Goal: Information Seeking & Learning: Learn about a topic

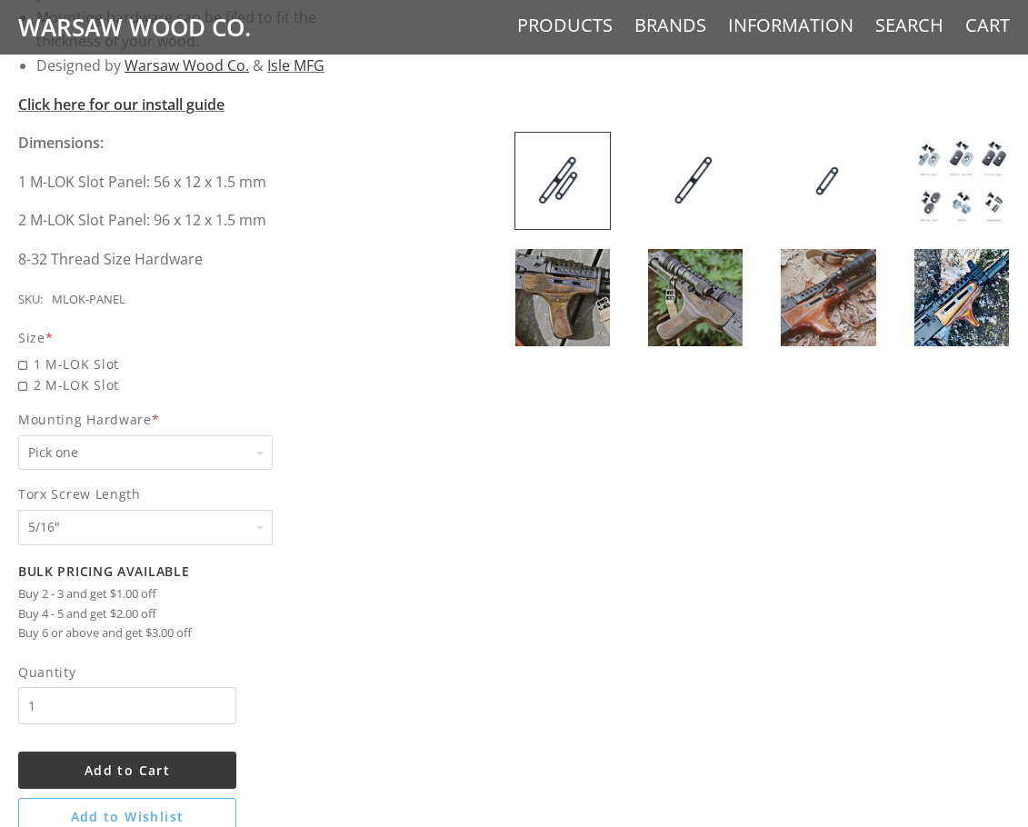
scroll to position [364, 0]
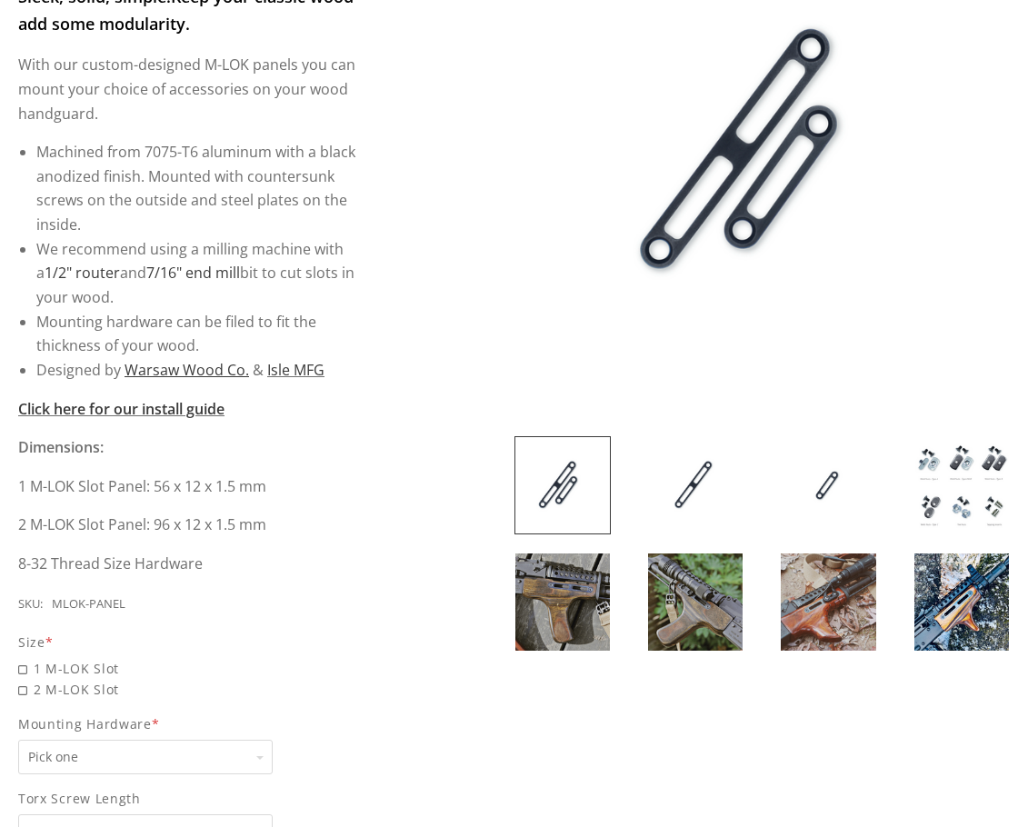
click at [561, 459] on img at bounding box center [562, 485] width 95 height 96
click at [566, 597] on img at bounding box center [562, 601] width 95 height 96
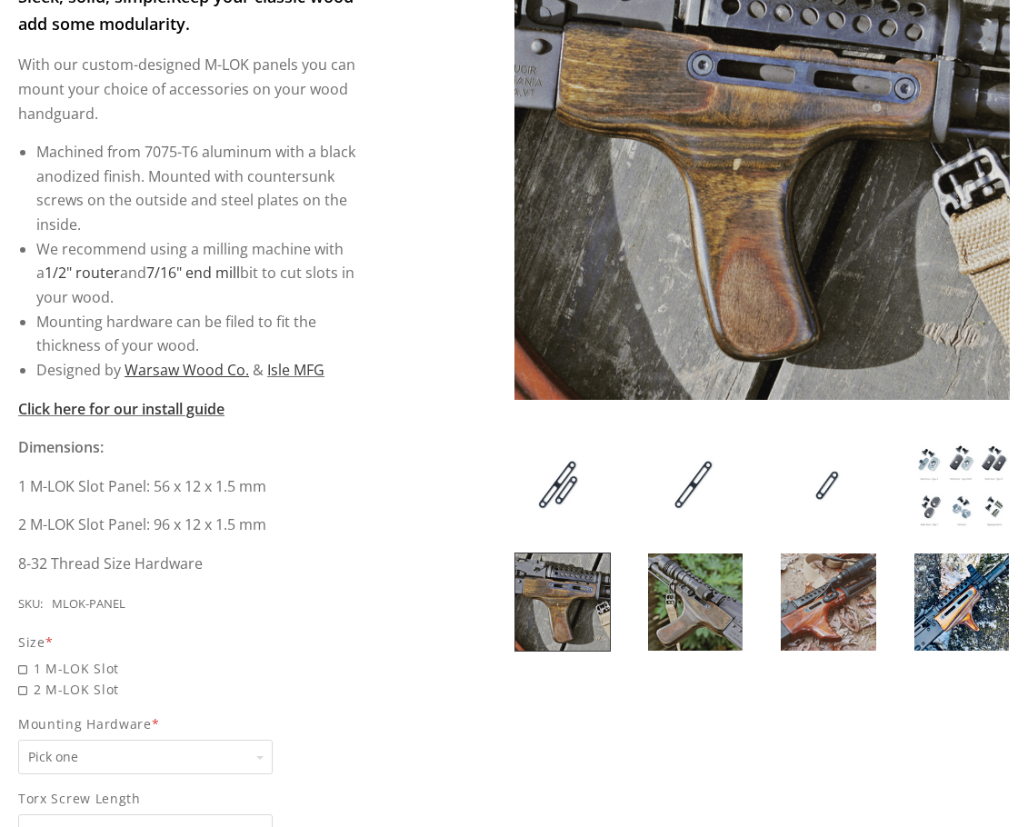
click at [679, 633] on img at bounding box center [695, 601] width 95 height 96
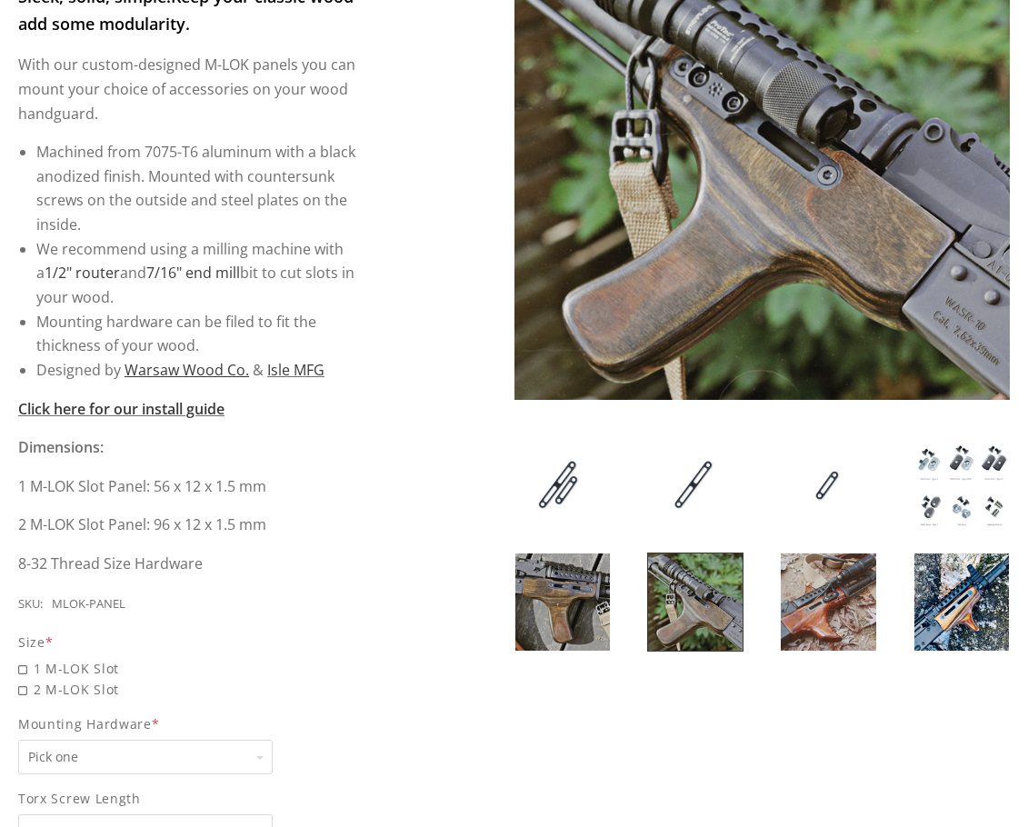
click at [841, 608] on img at bounding box center [828, 601] width 95 height 96
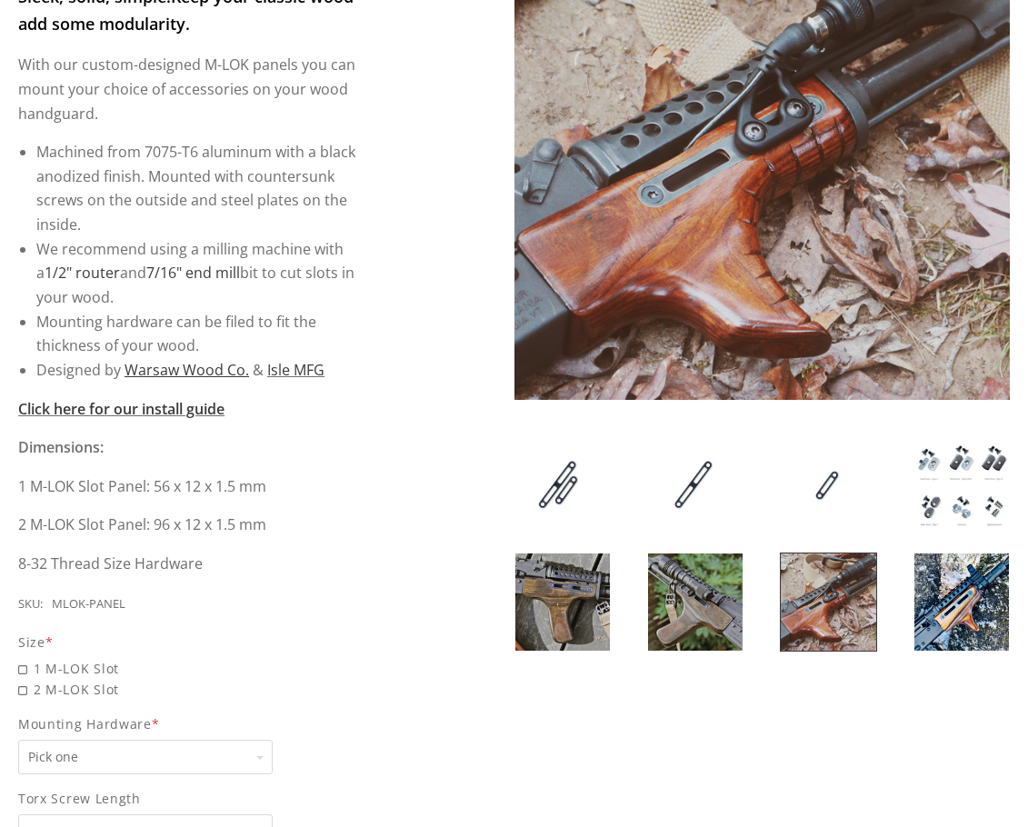
click at [717, 605] on img at bounding box center [695, 601] width 95 height 96
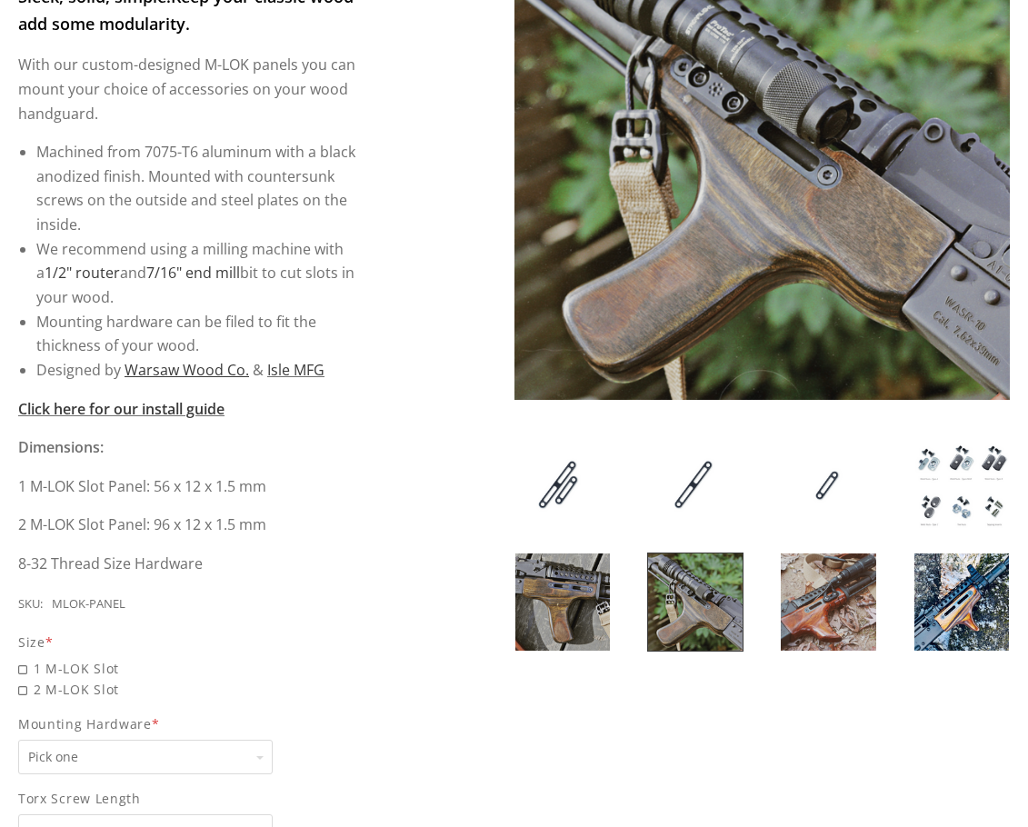
scroll to position [182, 0]
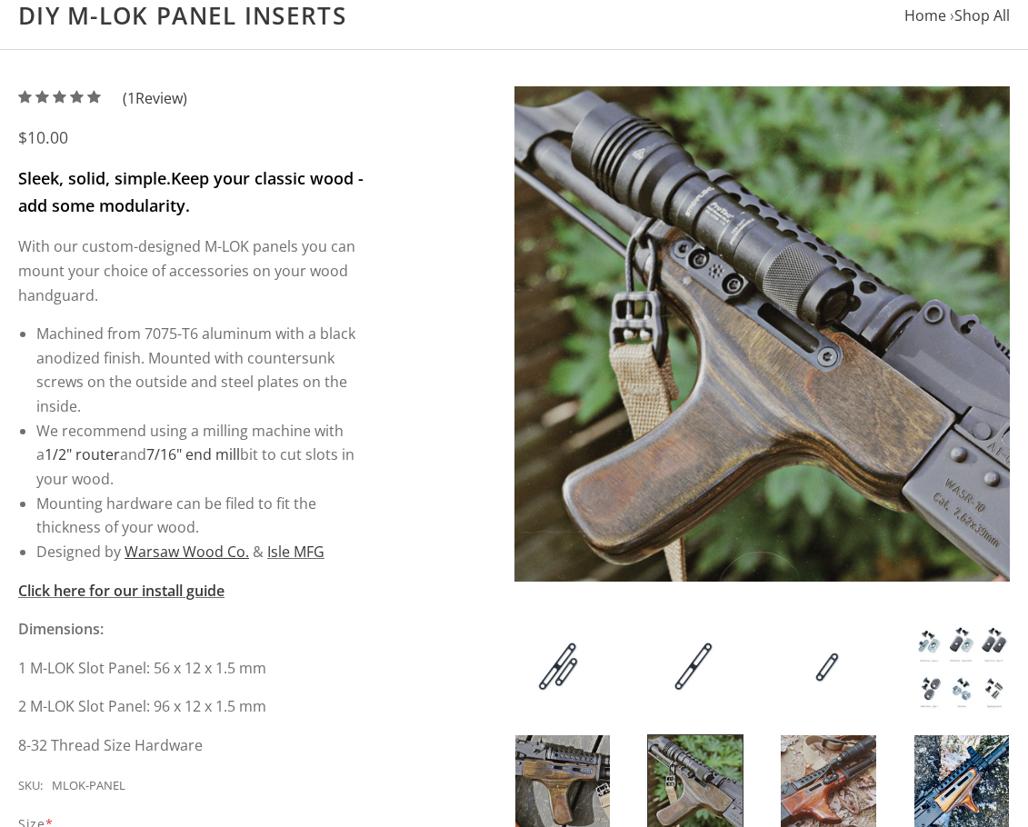
click at [819, 762] on img at bounding box center [828, 783] width 95 height 96
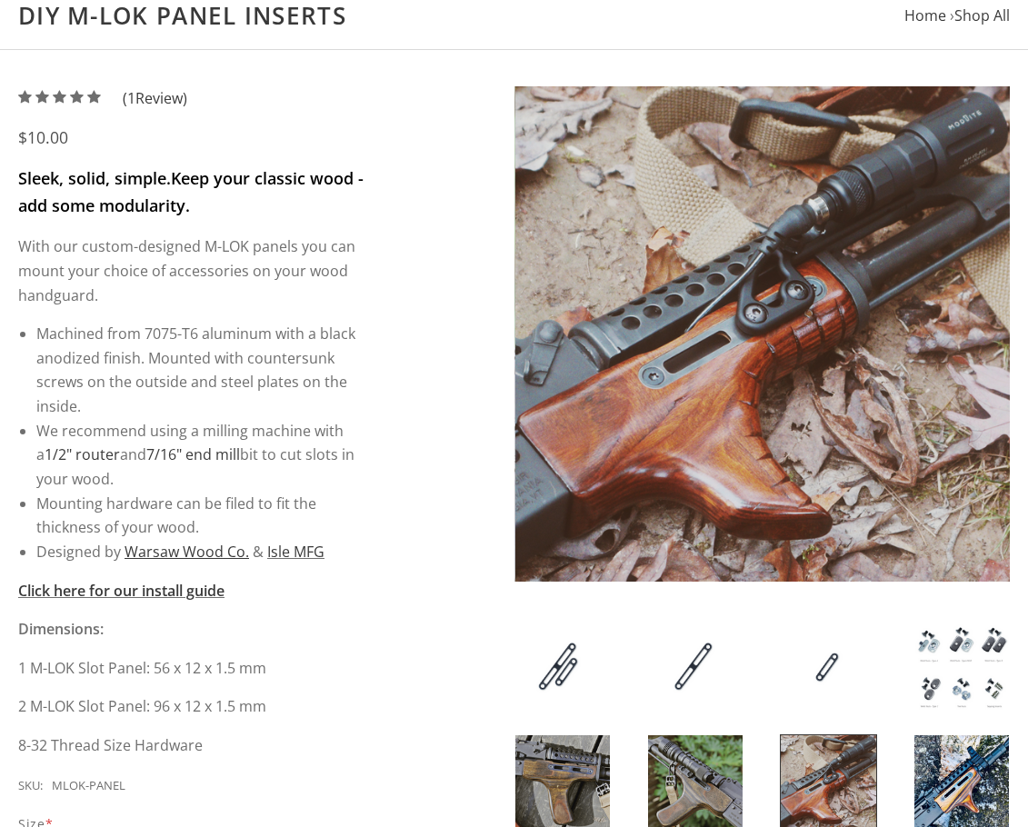
click at [954, 778] on img at bounding box center [961, 783] width 95 height 96
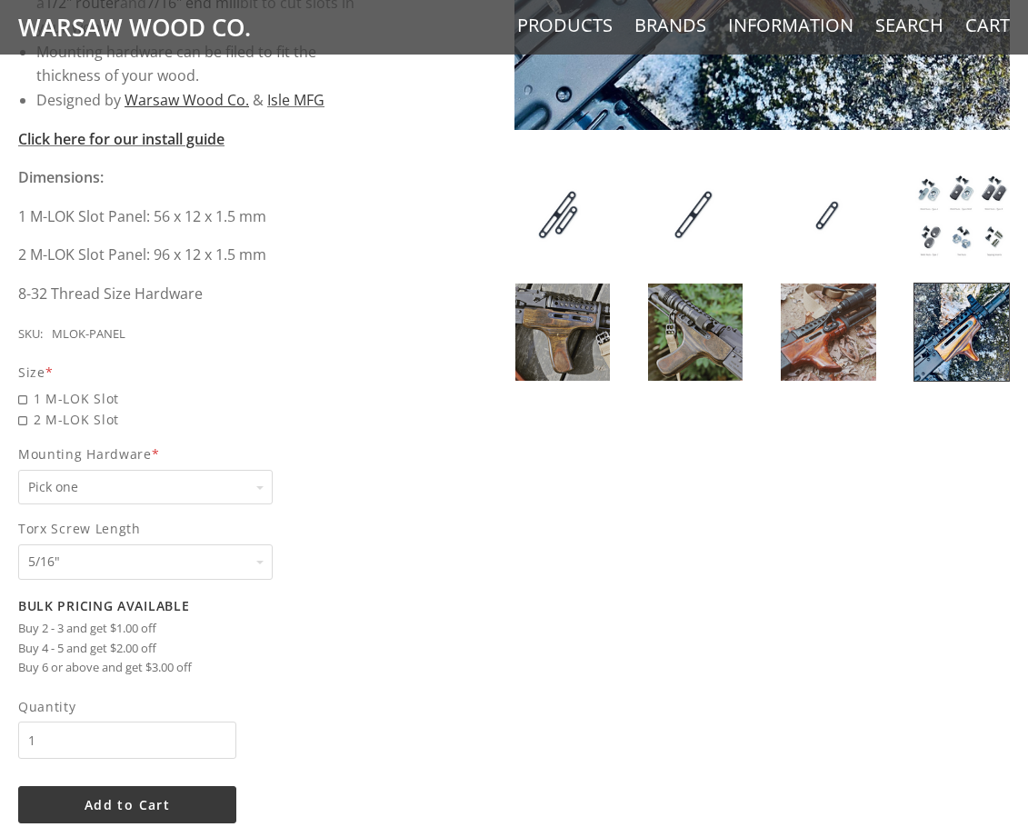
scroll to position [545, 0]
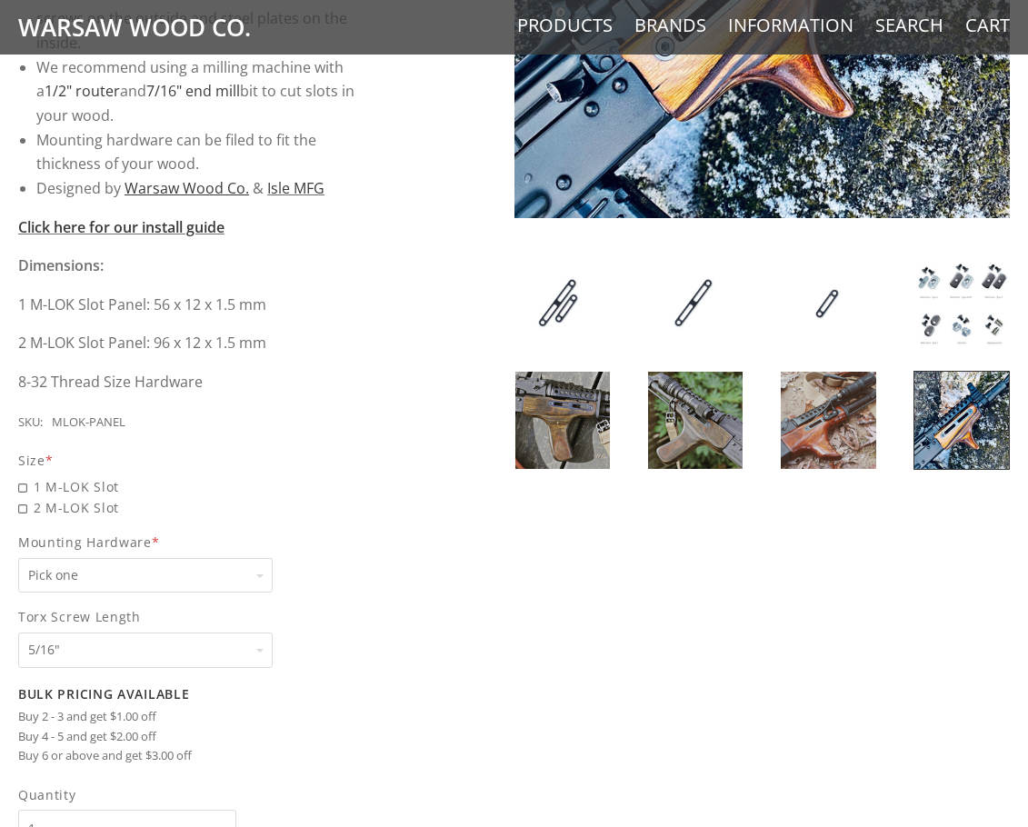
click at [565, 423] on img at bounding box center [562, 420] width 95 height 96
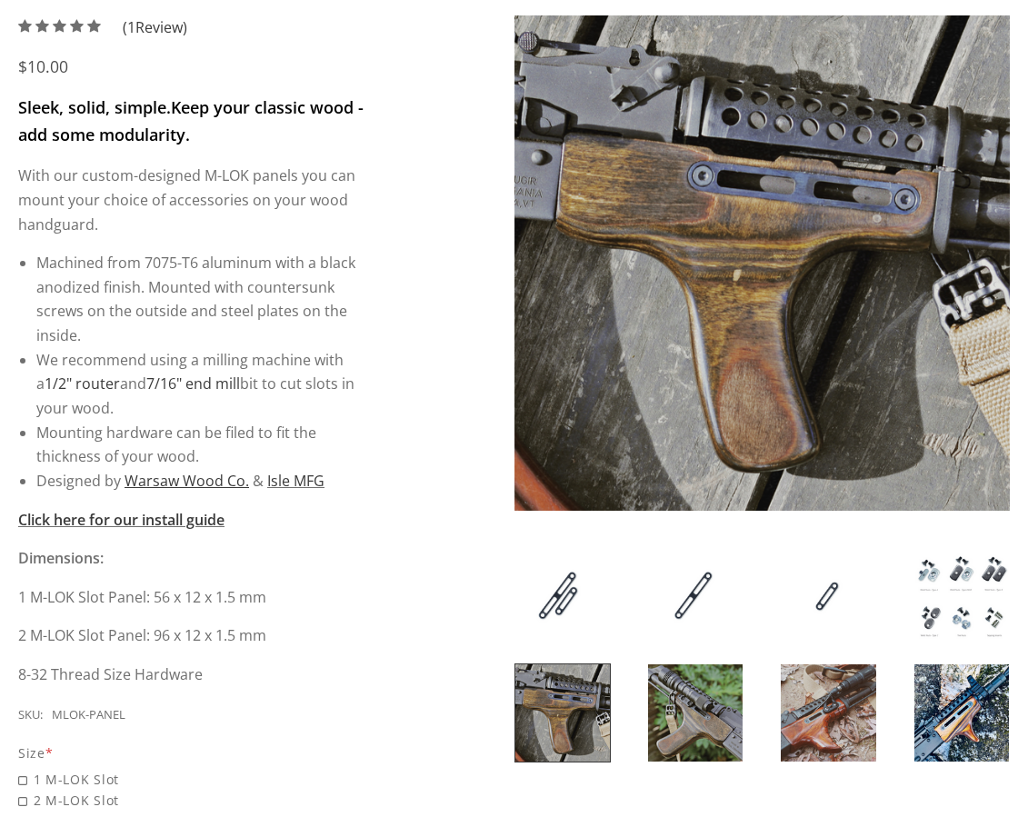
scroll to position [182, 0]
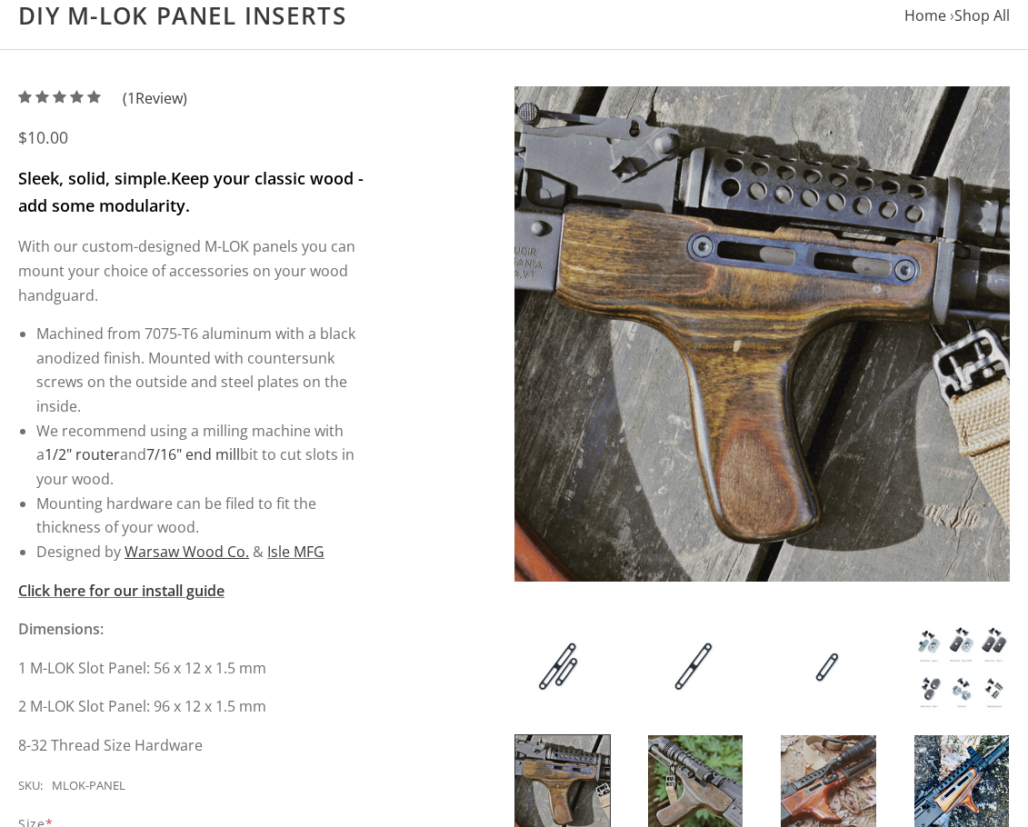
click at [657, 797] on img at bounding box center [695, 783] width 95 height 96
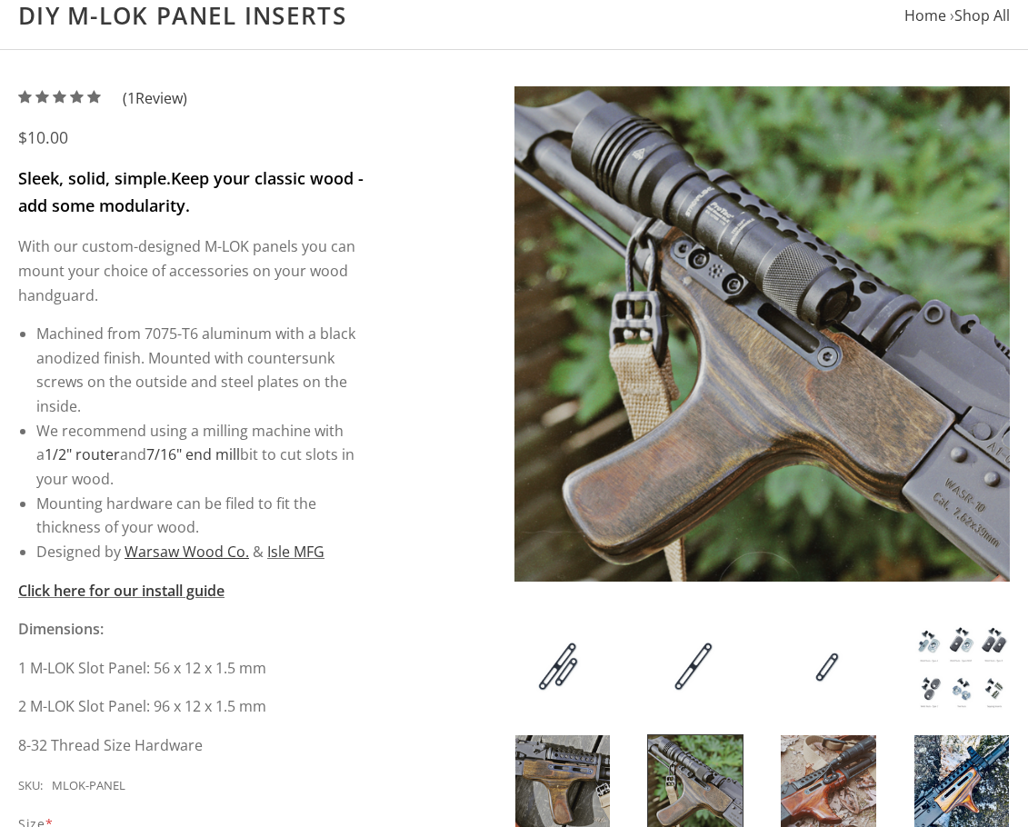
click at [820, 769] on img at bounding box center [828, 783] width 95 height 96
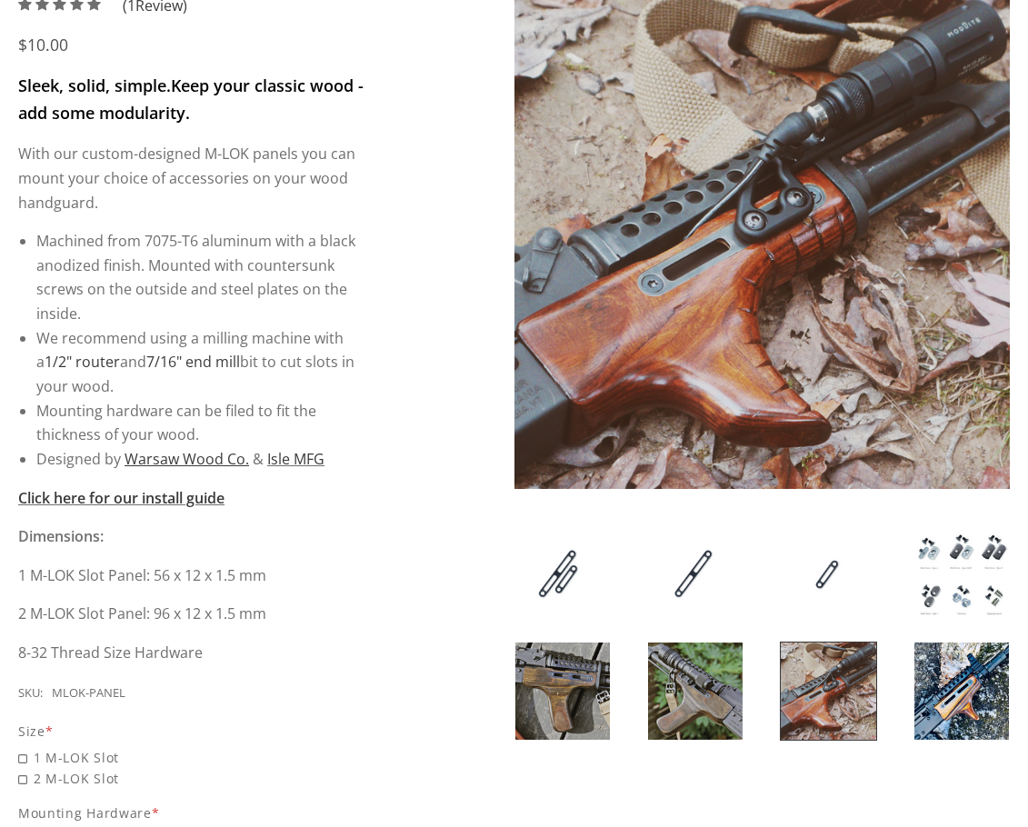
scroll to position [364, 0]
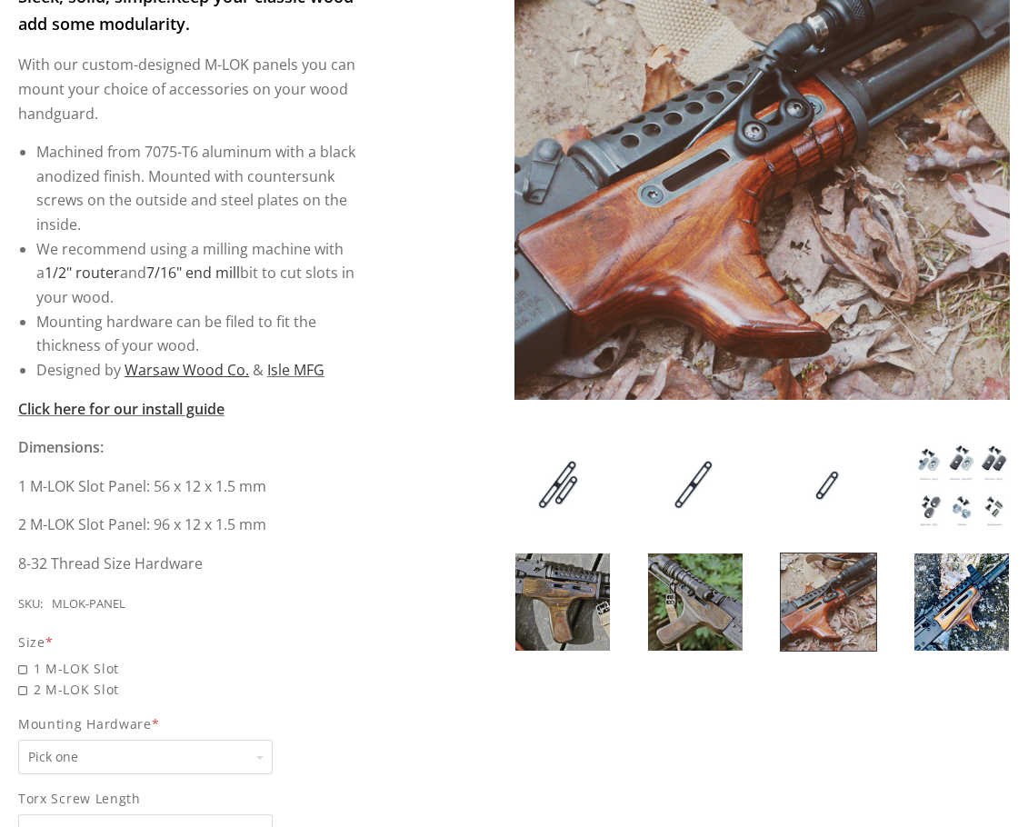
click at [820, 621] on img at bounding box center [828, 601] width 95 height 96
click at [942, 607] on img at bounding box center [961, 601] width 95 height 96
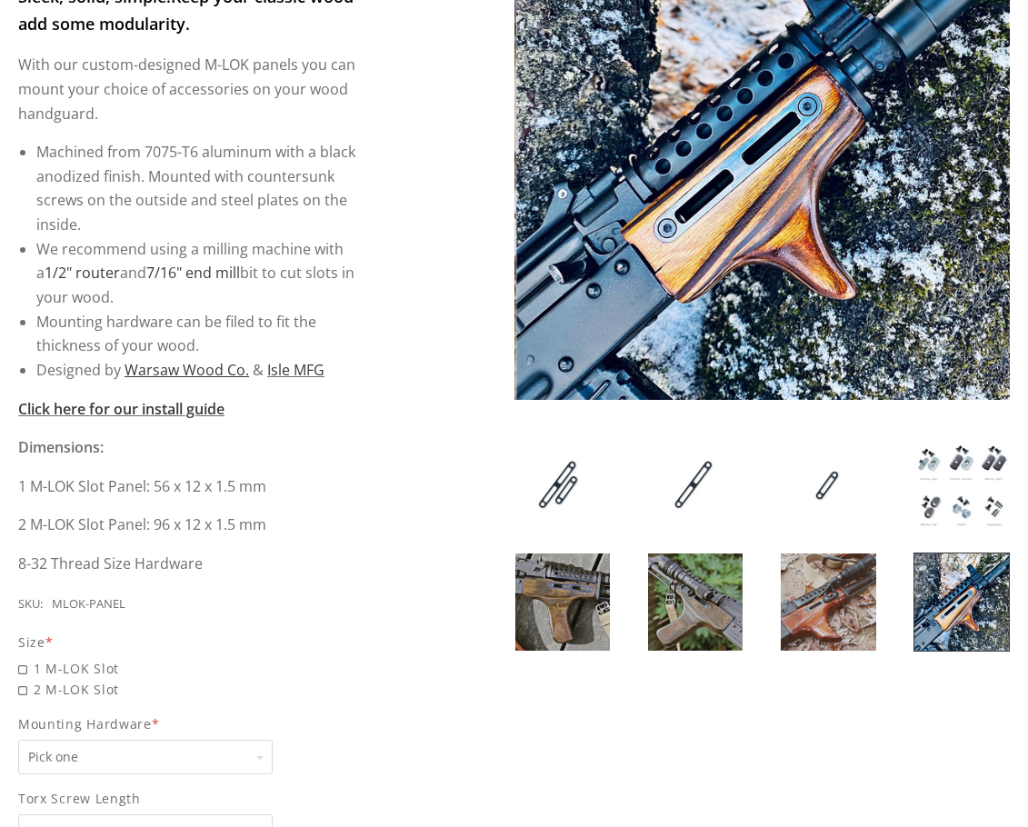
drag, startPoint x: 804, startPoint y: 610, endPoint x: 747, endPoint y: 612, distance: 57.3
click at [804, 610] on img at bounding box center [828, 601] width 95 height 96
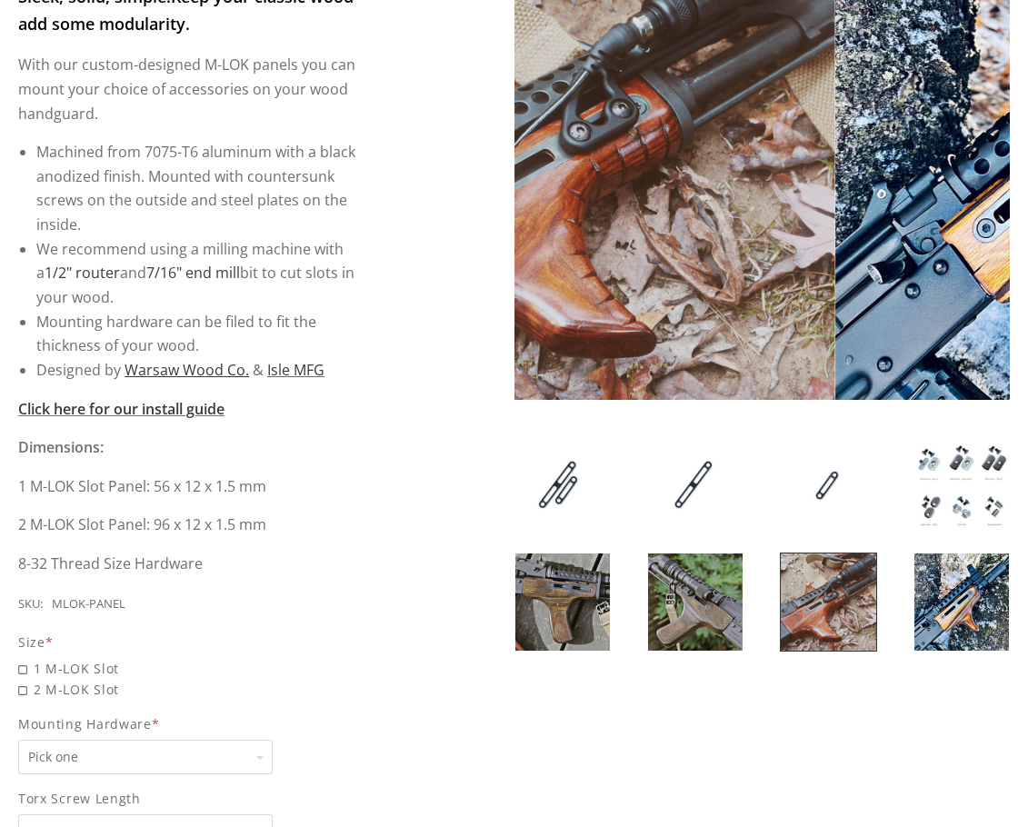
click at [728, 613] on img at bounding box center [695, 601] width 95 height 96
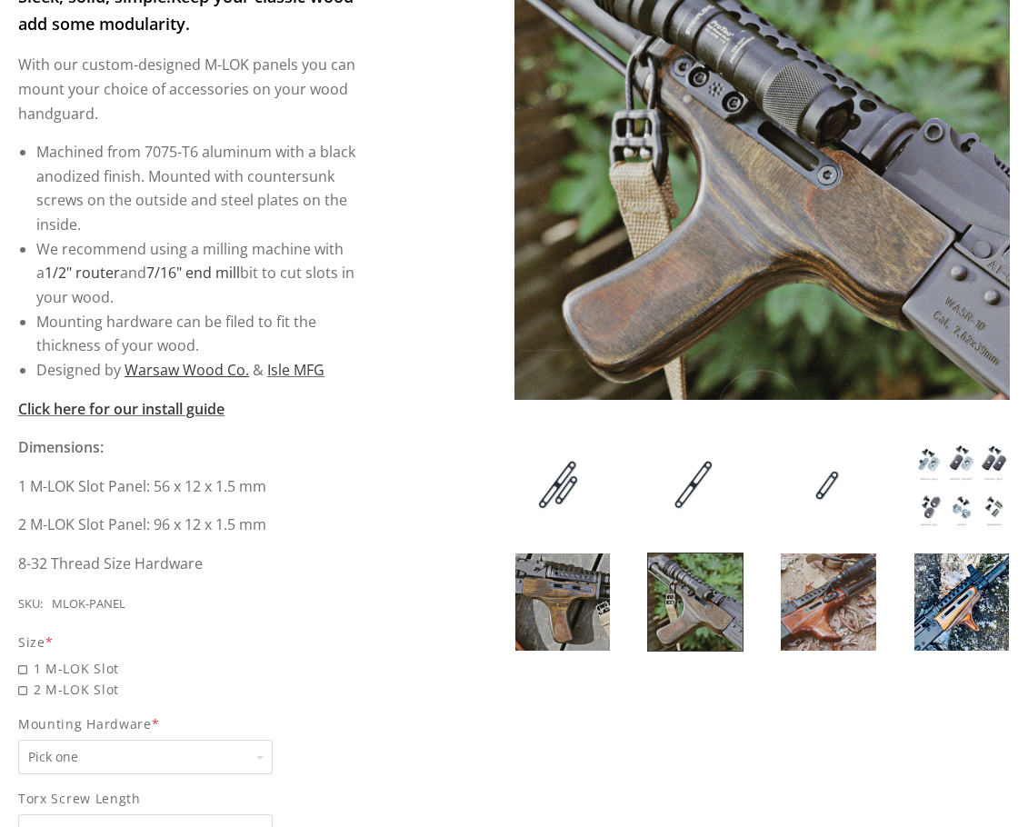
click at [826, 594] on img at bounding box center [828, 601] width 95 height 96
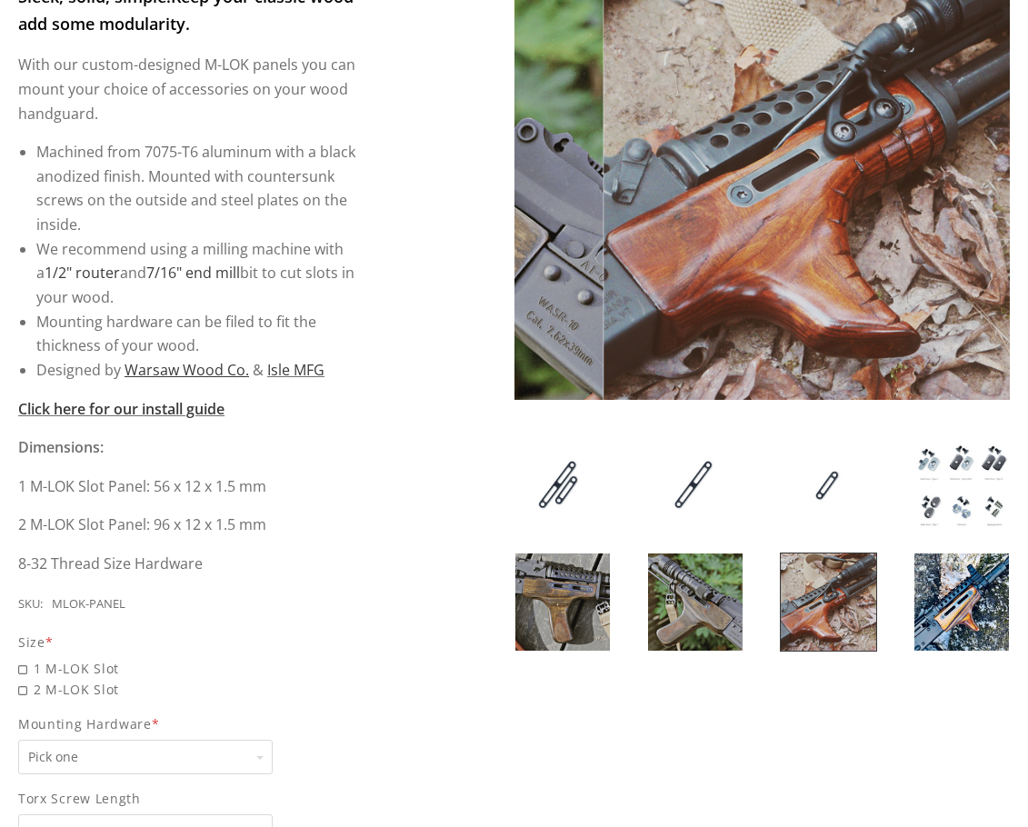
click at [927, 597] on img at bounding box center [961, 601] width 95 height 96
